Goal: Information Seeking & Learning: Learn about a topic

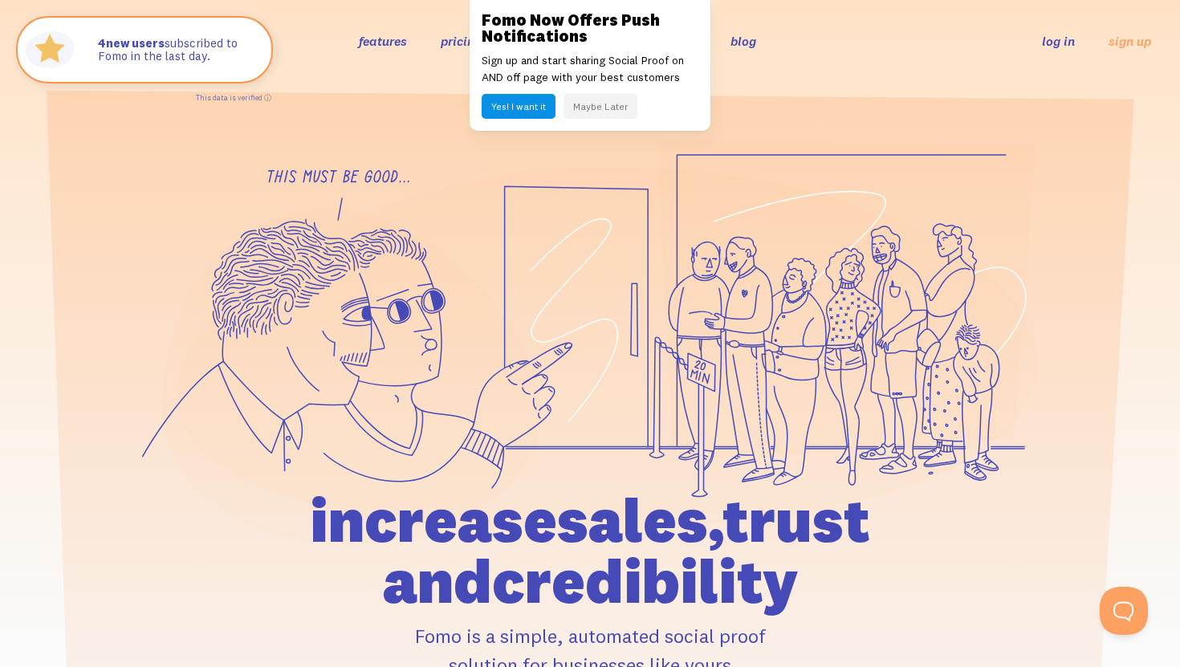
click at [377, 44] on link "features" at bounding box center [383, 41] width 48 height 16
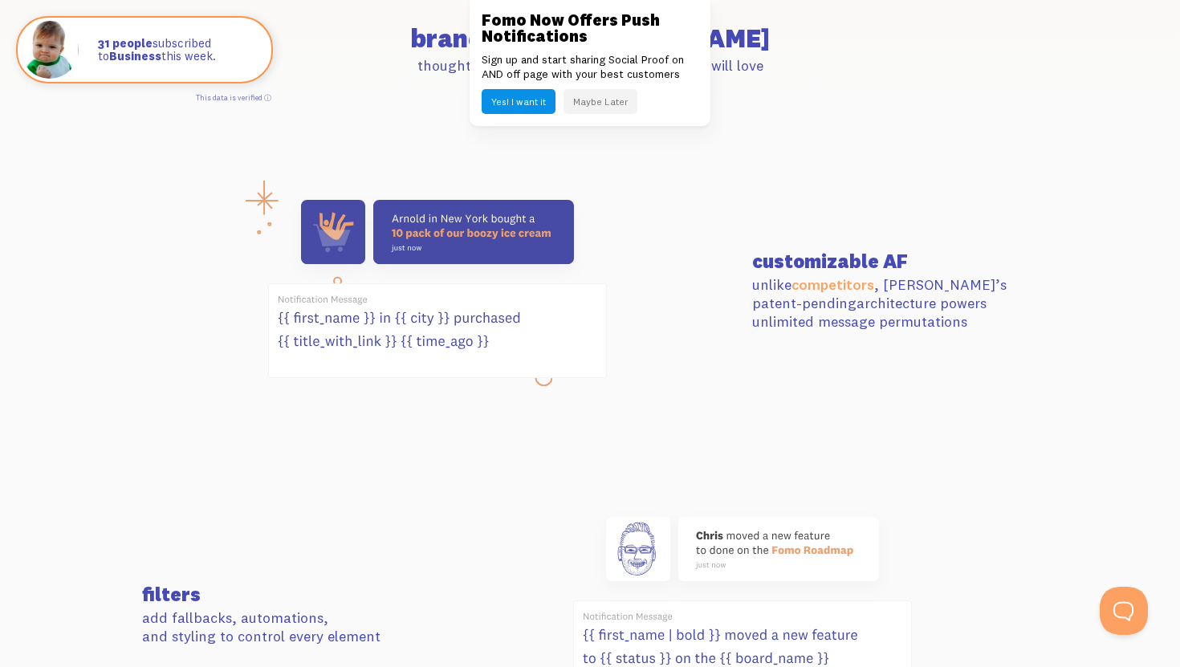
scroll to position [539, 0]
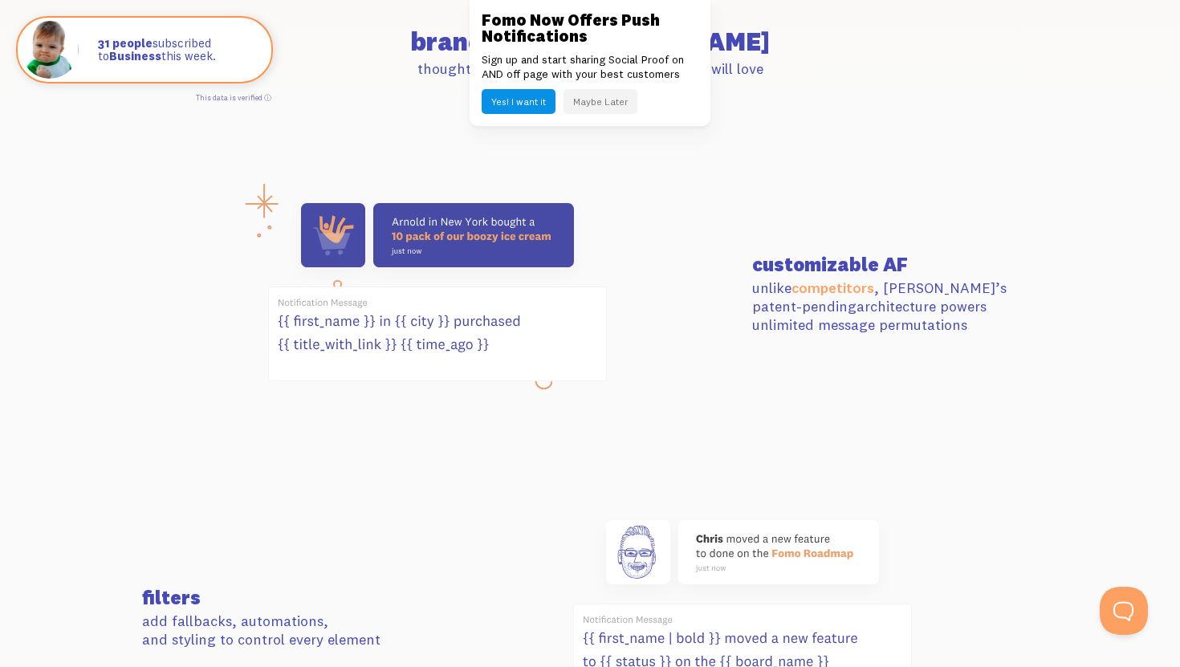
drag, startPoint x: 409, startPoint y: 239, endPoint x: 553, endPoint y: 247, distance: 144.7
click at [553, 247] on g at bounding box center [437, 292] width 339 height 178
click at [553, 247] on use at bounding box center [437, 235] width 273 height 64
drag, startPoint x: 542, startPoint y: 242, endPoint x: 398, endPoint y: 242, distance: 143.7
click at [398, 242] on use at bounding box center [437, 235] width 273 height 64
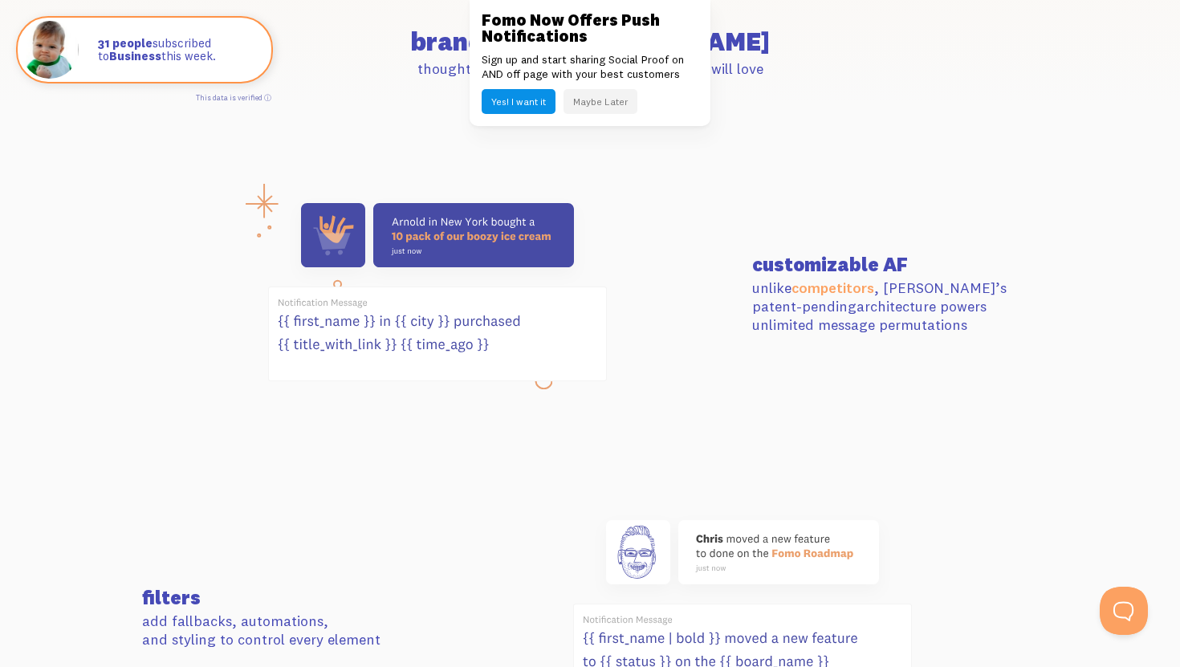
click at [398, 242] on use at bounding box center [437, 235] width 273 height 64
drag, startPoint x: 392, startPoint y: 256, endPoint x: 443, endPoint y: 256, distance: 51.4
click at [443, 256] on use at bounding box center [437, 235] width 273 height 64
drag, startPoint x: 777, startPoint y: 256, endPoint x: 913, endPoint y: 259, distance: 136.5
click at [913, 259] on h3 "customizable AF" at bounding box center [895, 264] width 286 height 19
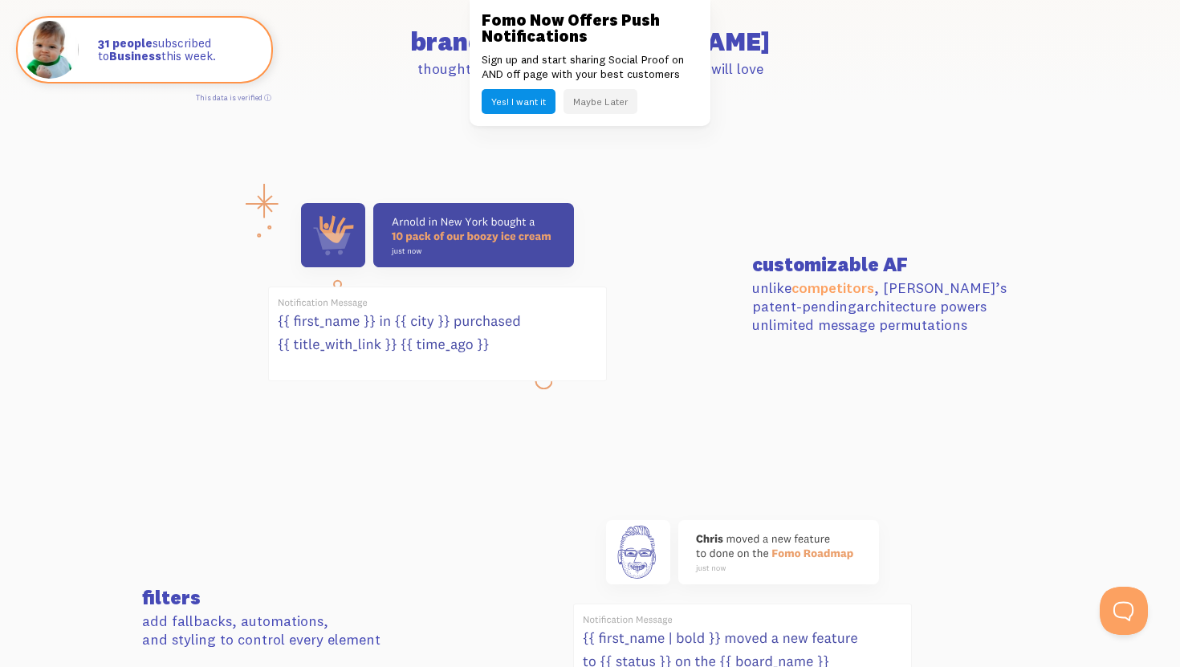
click at [913, 259] on h3 "customizable AF" at bounding box center [895, 264] width 286 height 19
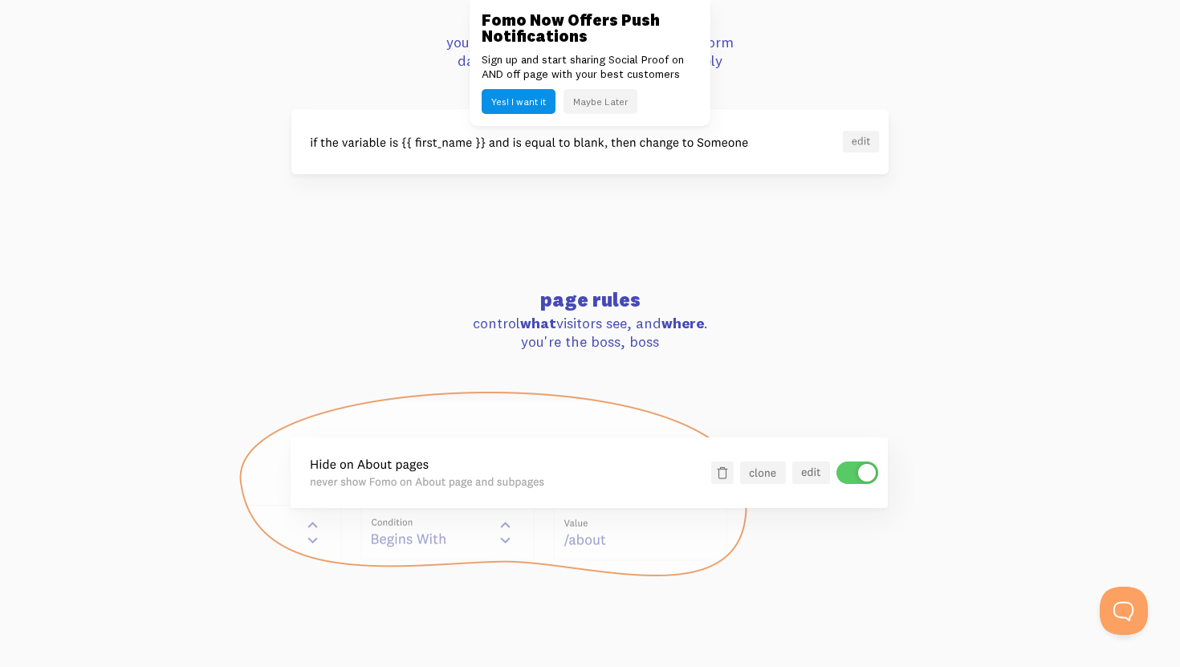
scroll to position [1366, 0]
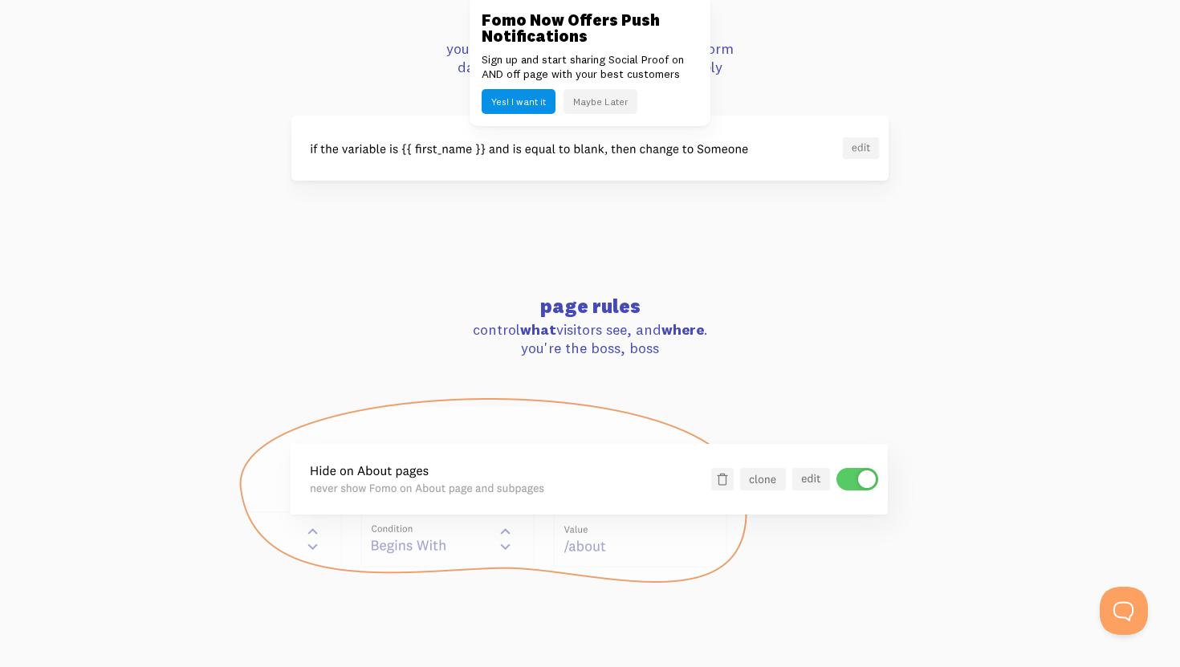
click at [589, 491] on img at bounding box center [590, 491] width 705 height 188
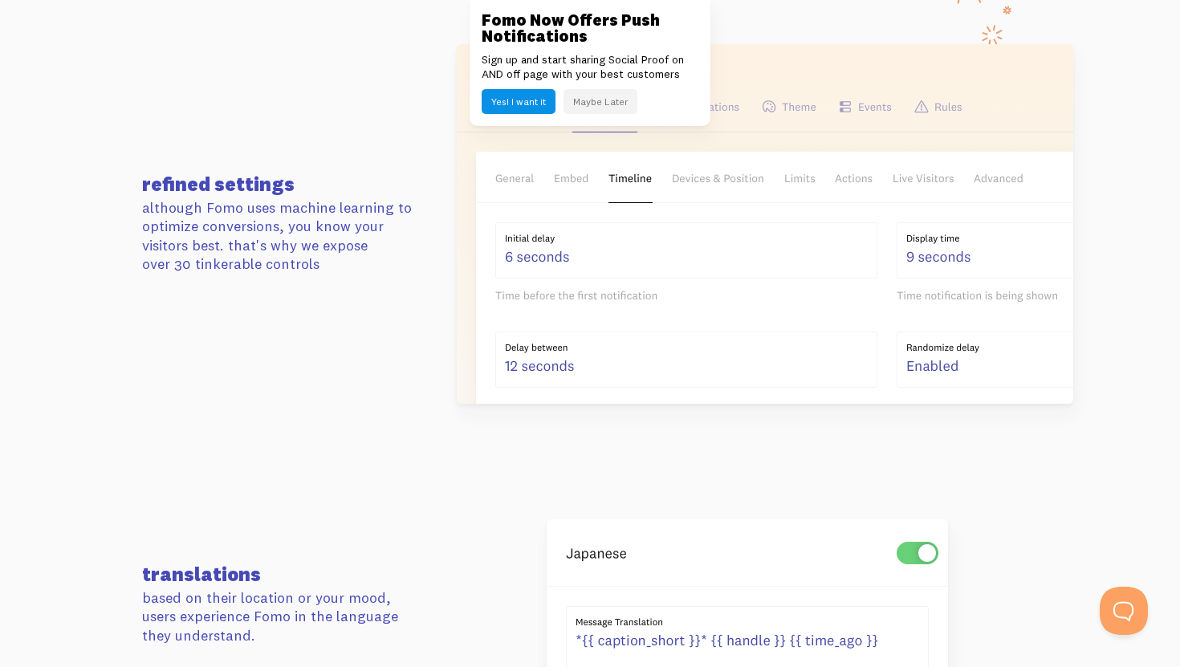
scroll to position [2712, 0]
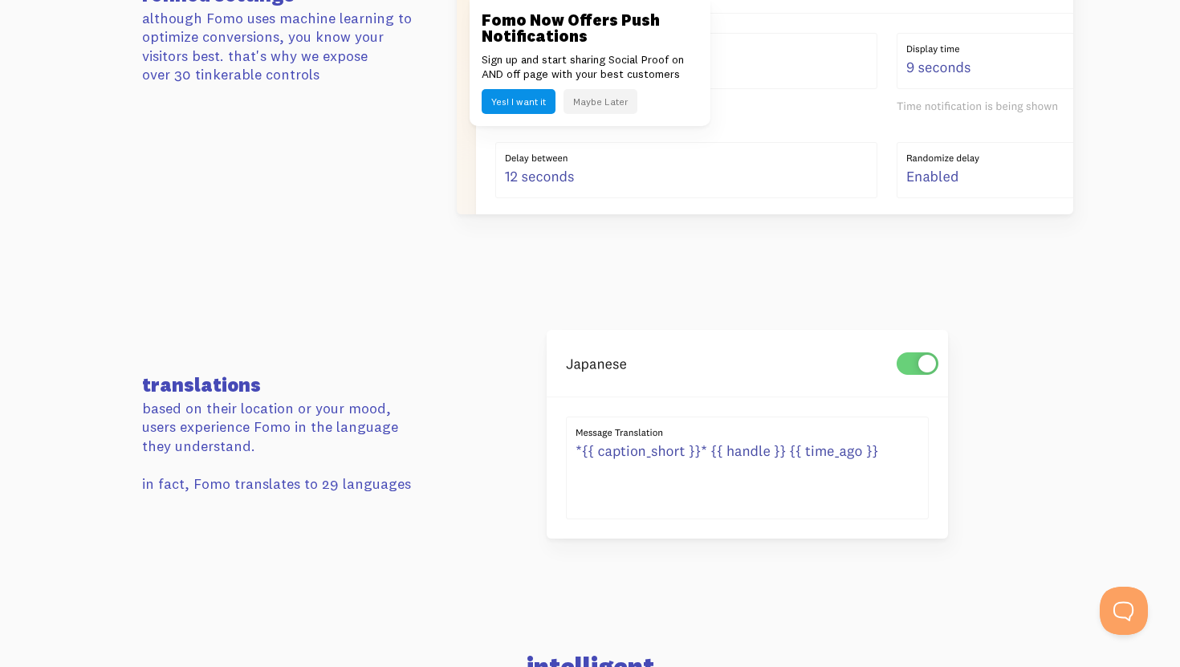
click at [922, 354] on img at bounding box center [748, 434] width 402 height 209
click at [911, 361] on img at bounding box center [748, 434] width 402 height 209
click at [930, 363] on img at bounding box center [748, 434] width 402 height 209
click at [763, 450] on img at bounding box center [748, 434] width 402 height 209
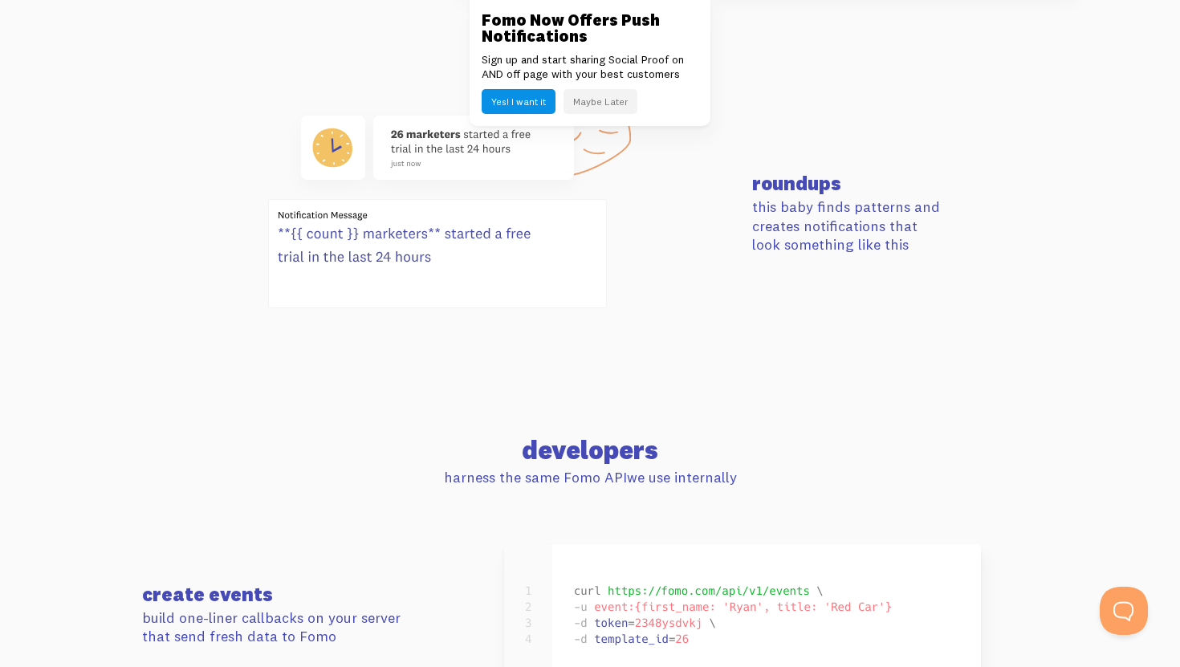
scroll to position [6572, 0]
